Goal: Find specific page/section: Find specific page/section

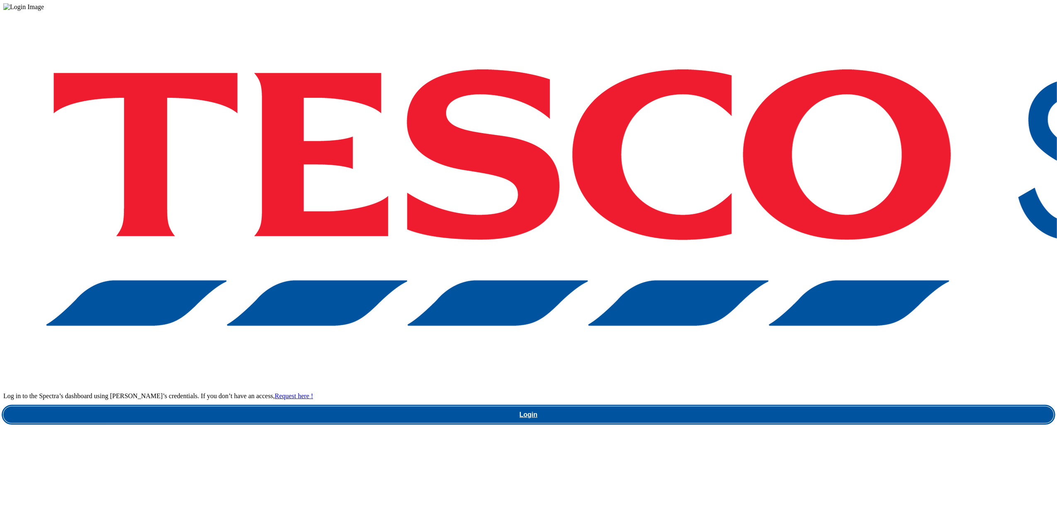
click at [784, 406] on link "Login" at bounding box center [528, 414] width 1050 height 17
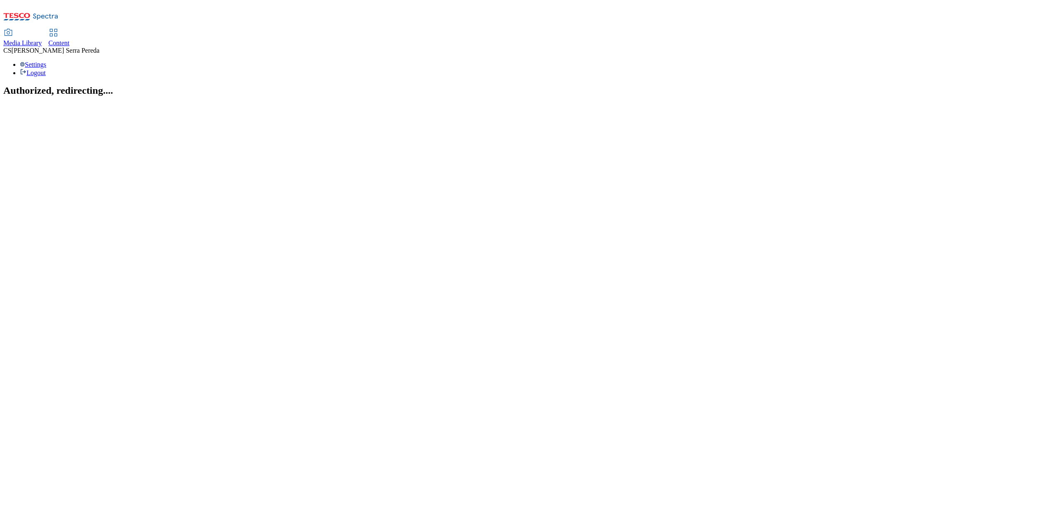
click at [42, 39] on span "Media Library" at bounding box center [22, 42] width 39 height 7
select select "flare-ghs"
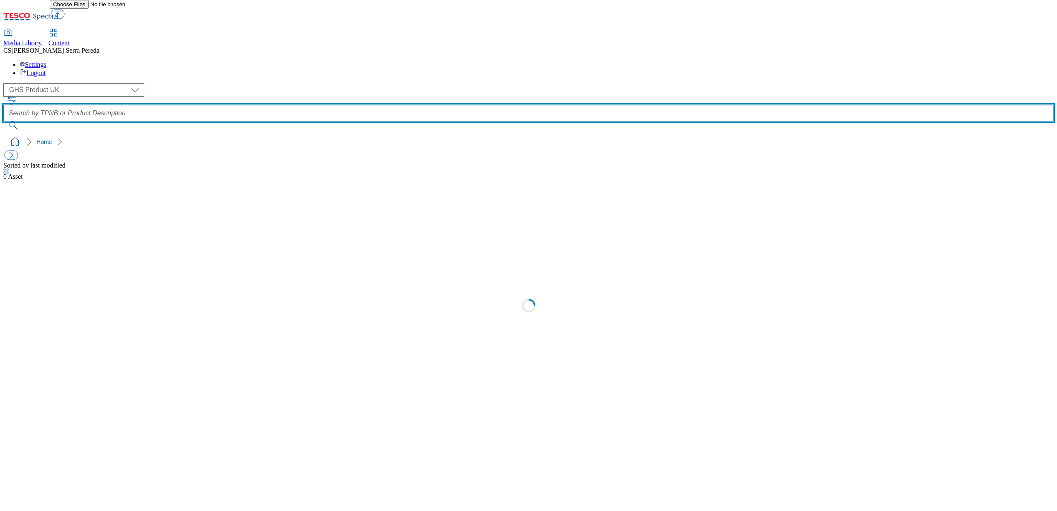
click at [468, 105] on input "text" at bounding box center [528, 113] width 1050 height 17
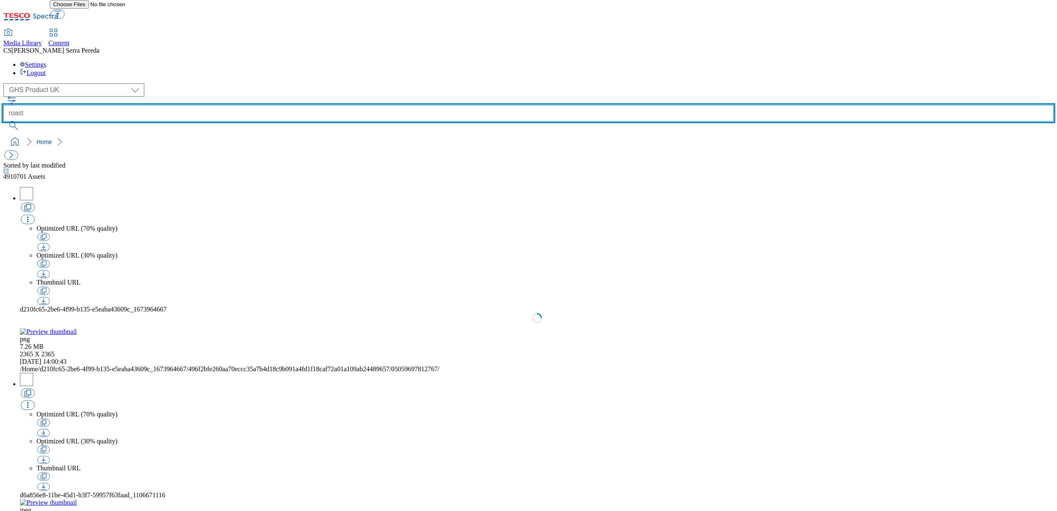
type input "roast"
click at [3, 121] on button "submit" at bounding box center [14, 125] width 22 height 8
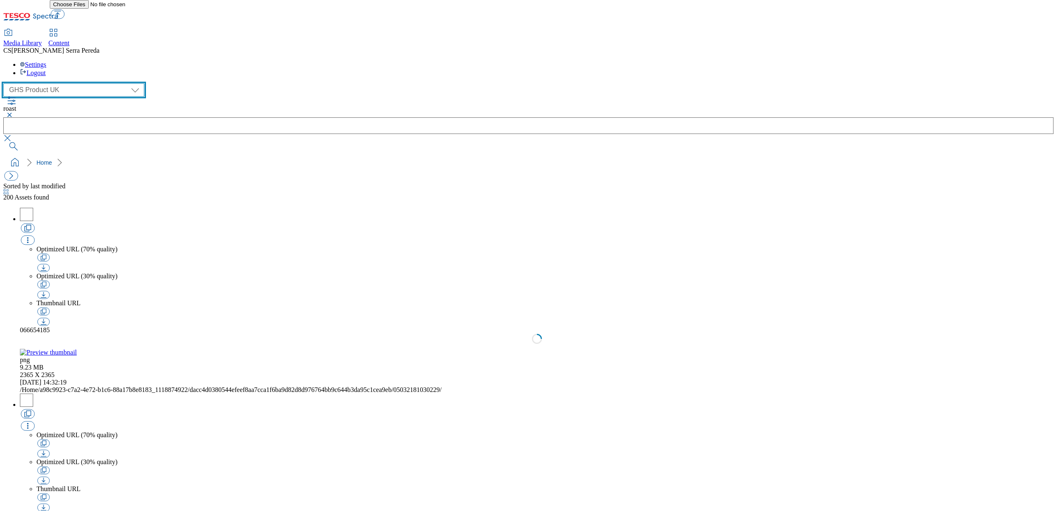
click at [71, 83] on select "Dotcom UK GHS Marketing UK GHS Product UK ghs-roi Realfood" at bounding box center [73, 89] width 141 height 13
select select "flare-ghs-mktg"
click at [6, 83] on select "Dotcom UK GHS Marketing UK GHS Product UK ghs-roi Realfood" at bounding box center [73, 89] width 141 height 13
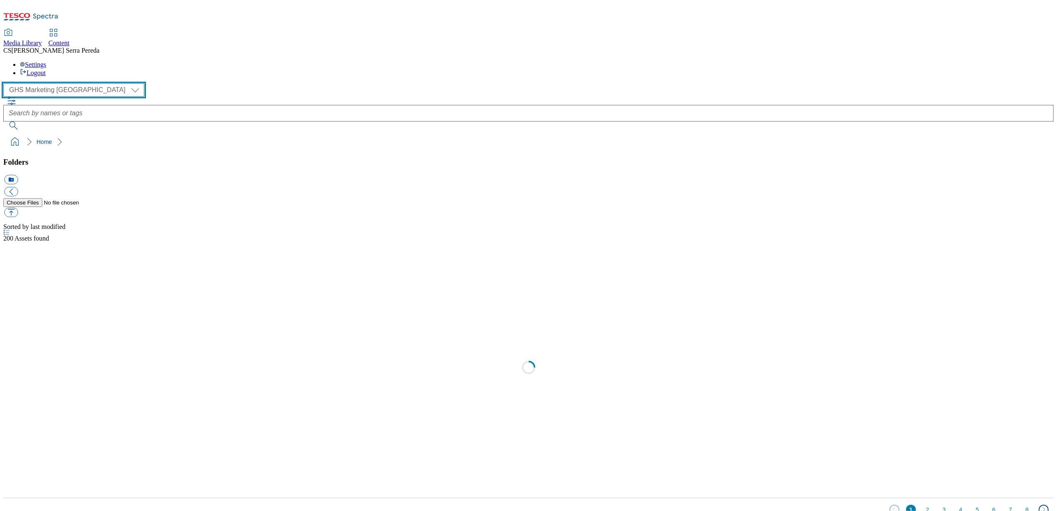
scroll to position [0, 0]
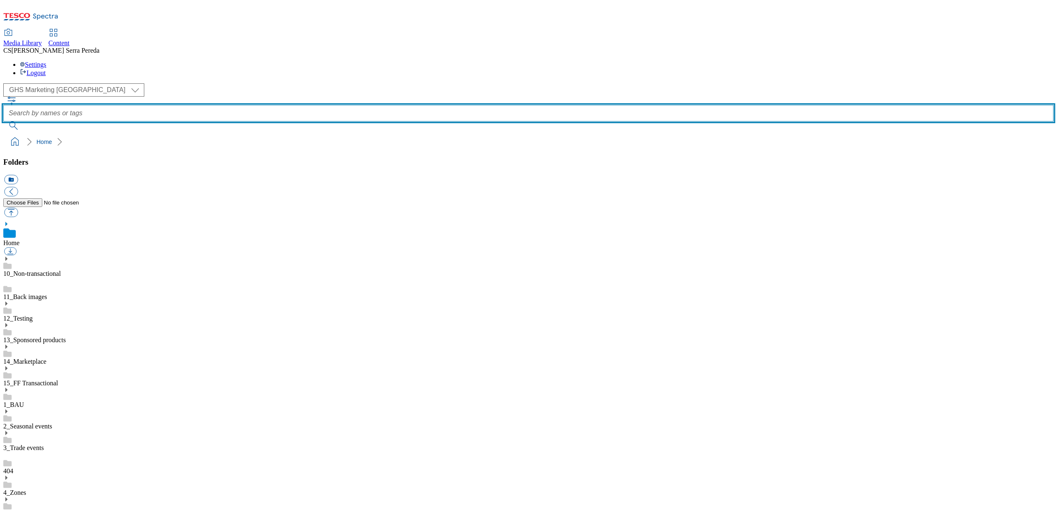
click at [445, 105] on input "text" at bounding box center [528, 113] width 1050 height 17
type input "roast"
click at [3, 121] on button "submit" at bounding box center [14, 125] width 22 height 8
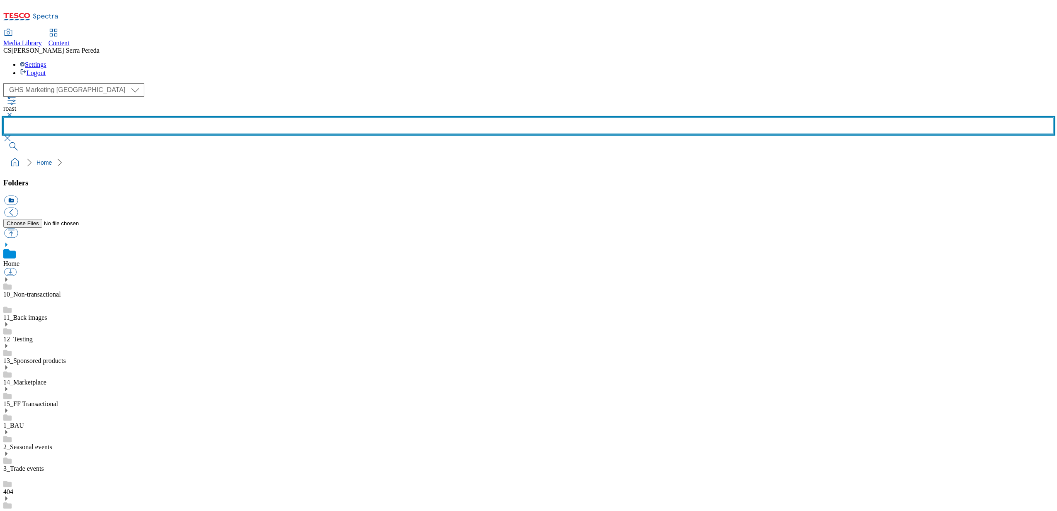
scroll to position [207, 0]
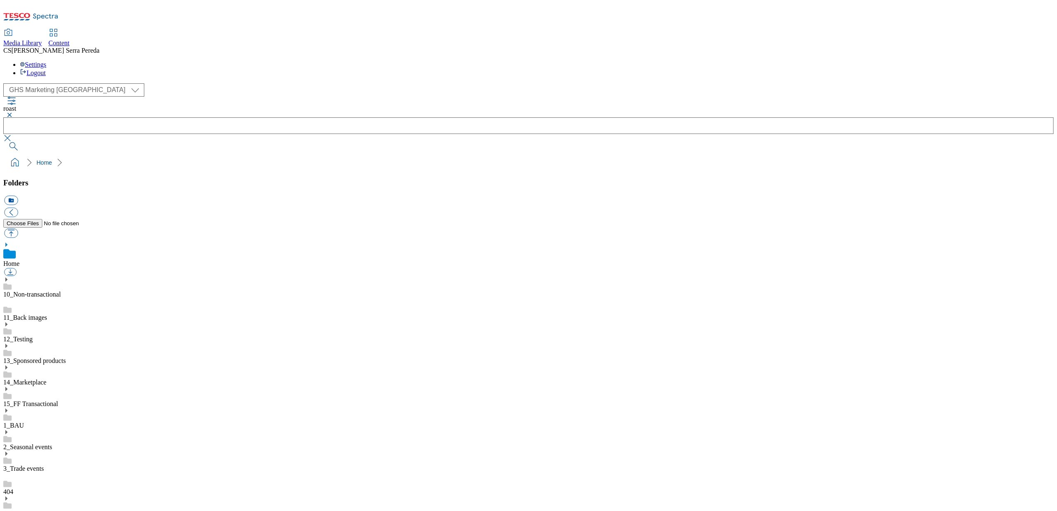
scroll to position [227, 0]
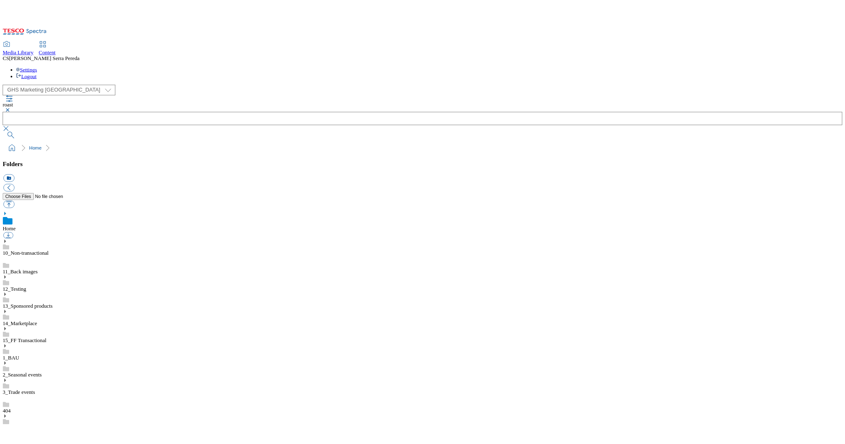
scroll to position [1, 0]
